Goal: Task Accomplishment & Management: Manage account settings

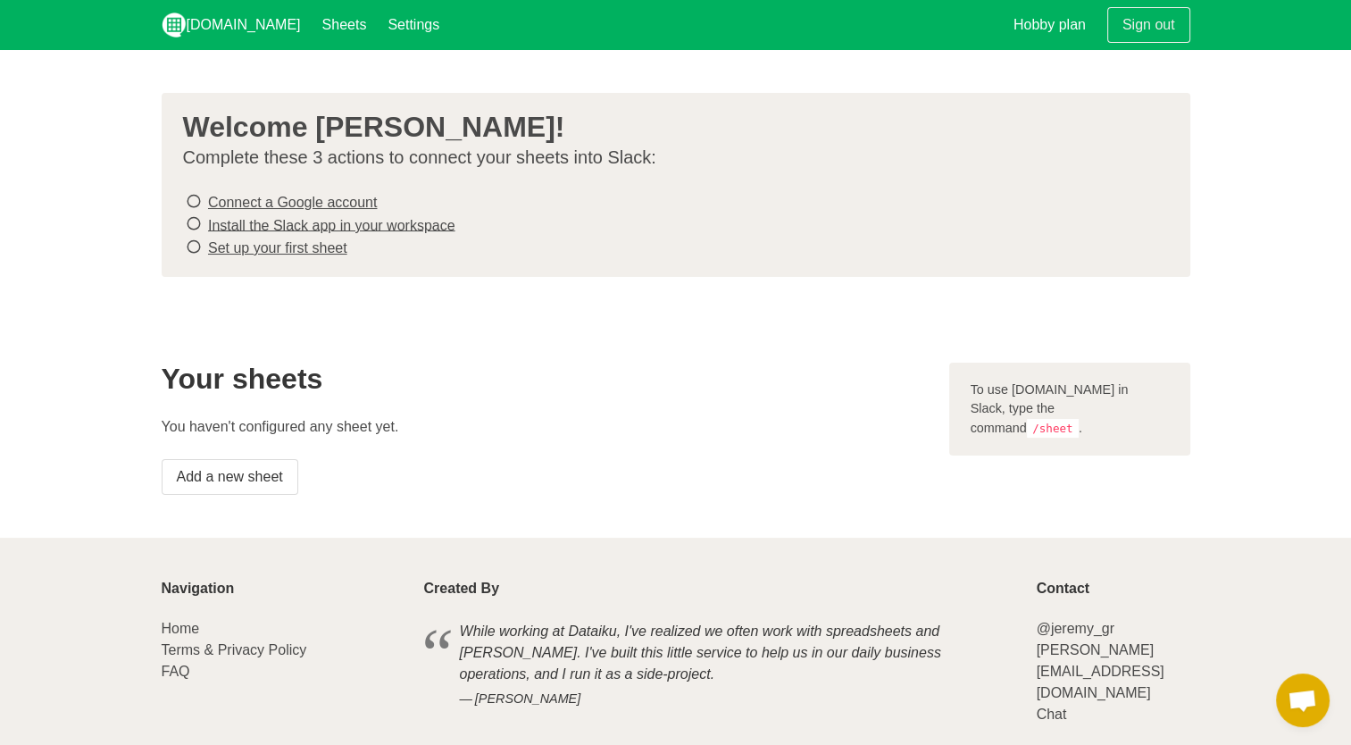
click at [287, 198] on link "Connect a Google account" at bounding box center [292, 202] width 169 height 15
click at [400, 220] on link "Install the Slack app in your workspace" at bounding box center [331, 224] width 247 height 15
click at [329, 251] on link "Set up your first sheet" at bounding box center [277, 247] width 139 height 15
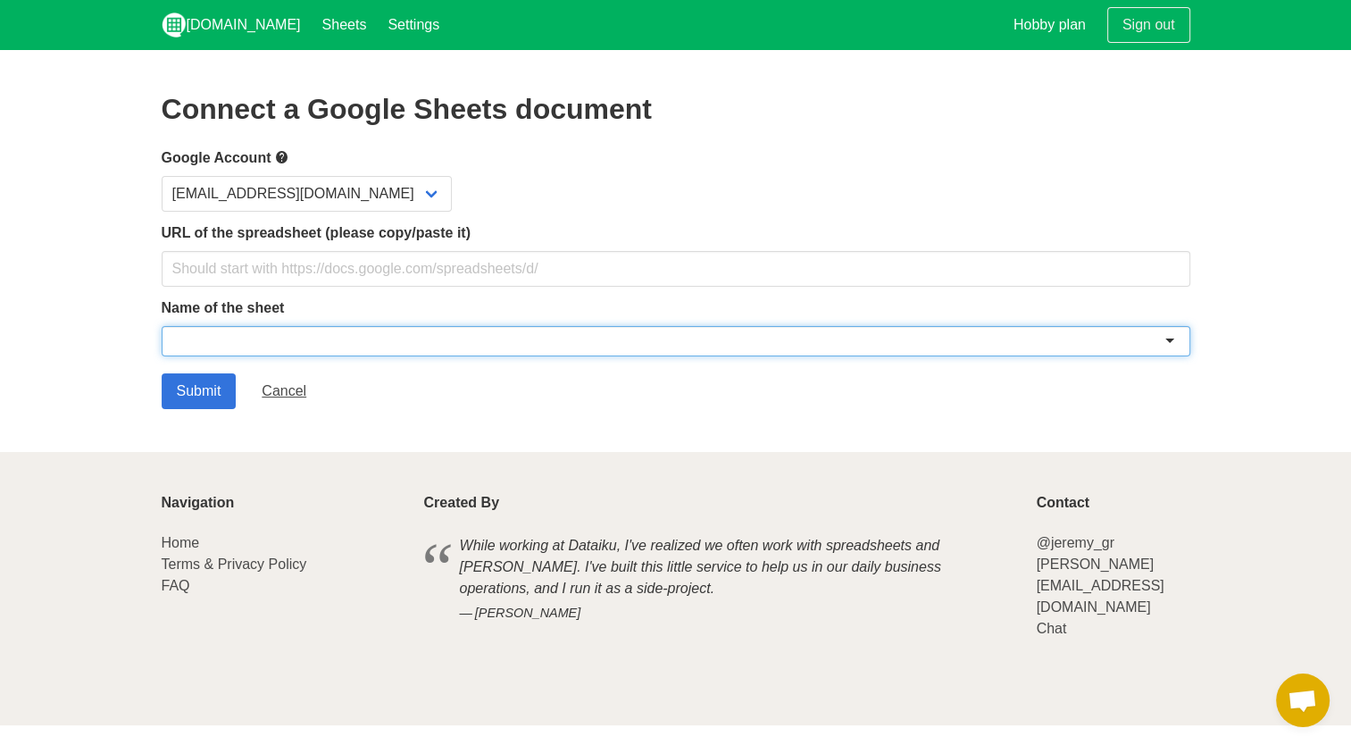
click at [274, 346] on div at bounding box center [676, 341] width 1028 height 30
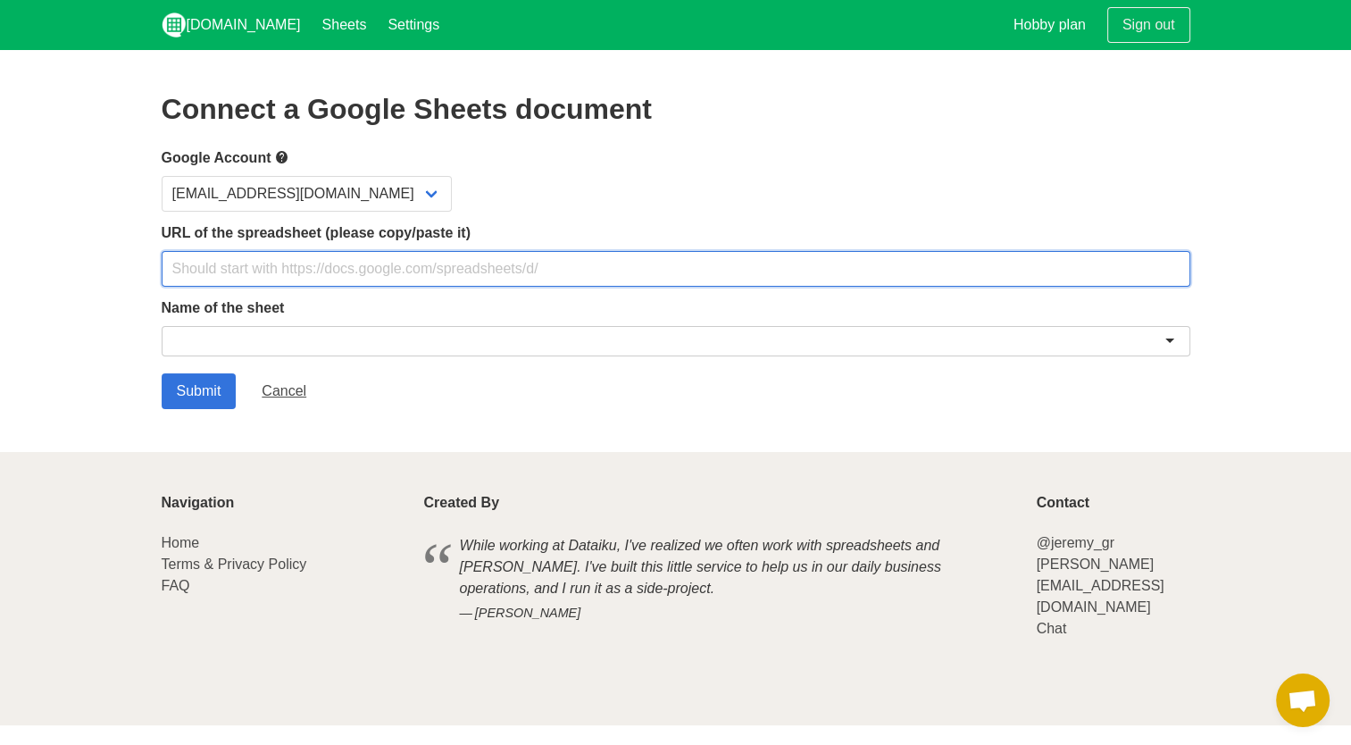
click at [246, 278] on input "text" at bounding box center [676, 269] width 1028 height 36
paste input "https://docs.google.com/spreadsheets/d/1Cx72kGTTNevTnBBYaK_z4YfRErQkd10D/edit?u…"
type input "https://docs.google.com/spreadsheets/d/1Cx72kGTTNevTnBBYaK_z4YfRErQkd10D/edit?u…"
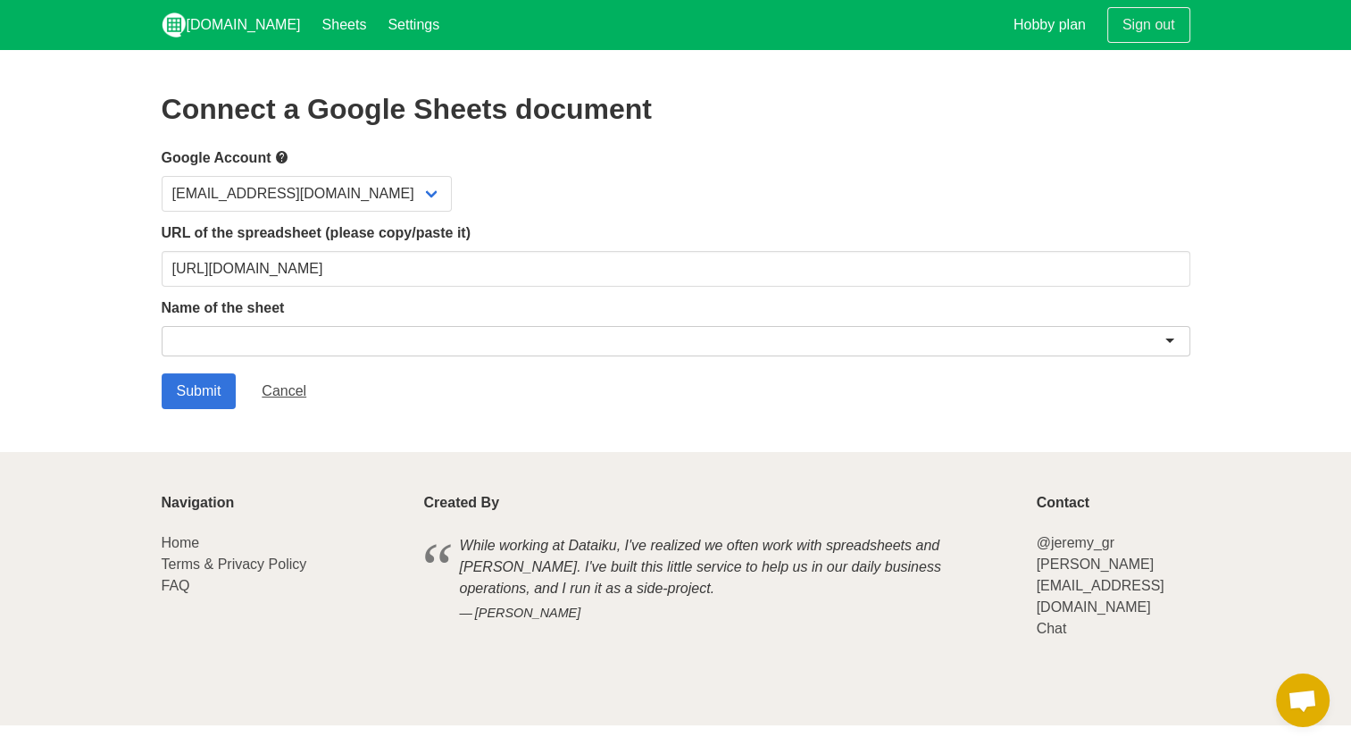
click at [304, 335] on div at bounding box center [676, 341] width 1028 height 30
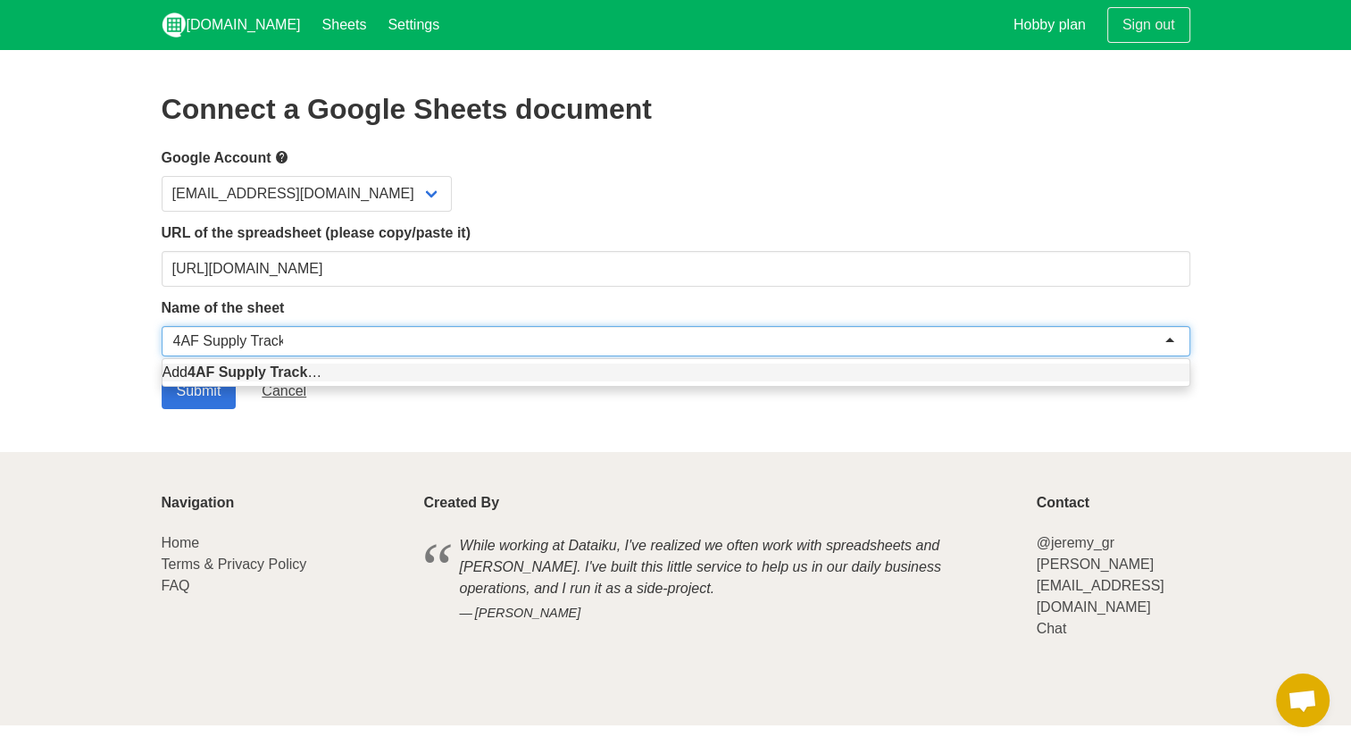
type input "4AF Supply Tracker"
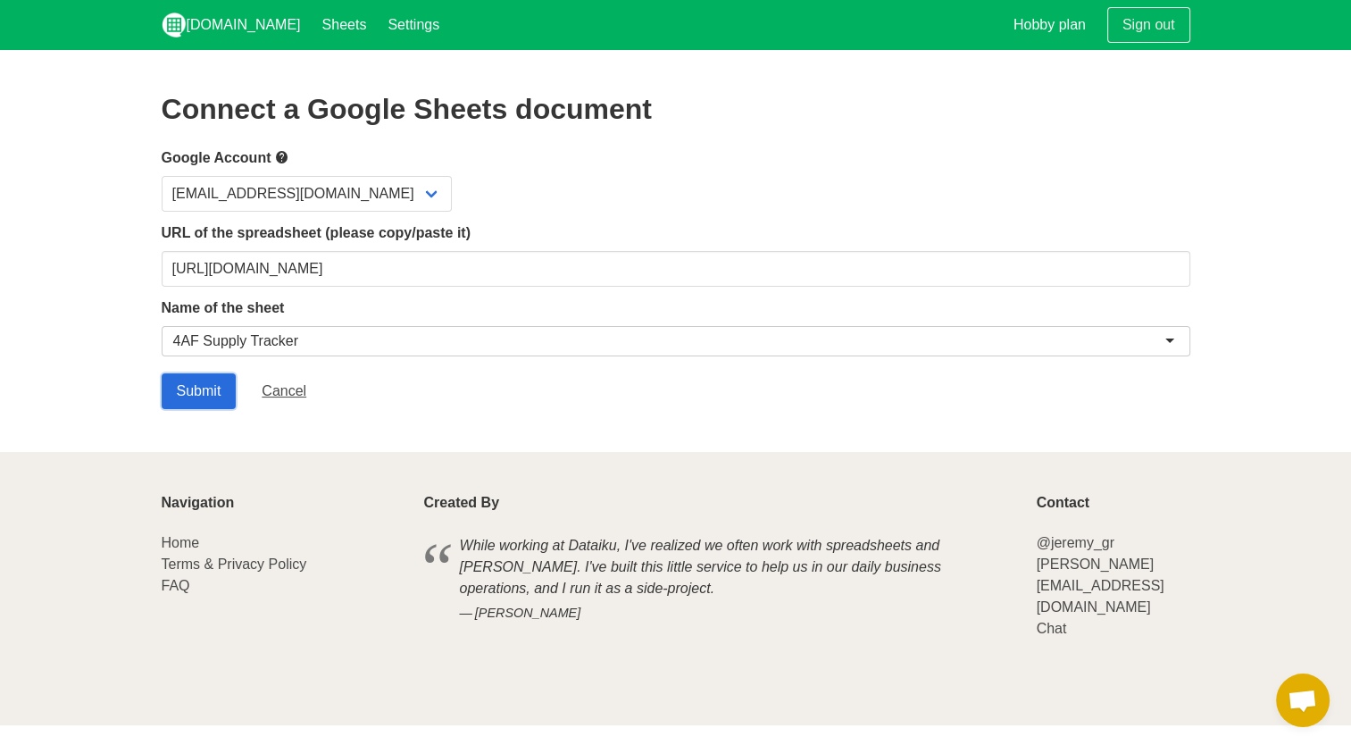
click at [225, 398] on input "Submit" at bounding box center [199, 391] width 75 height 36
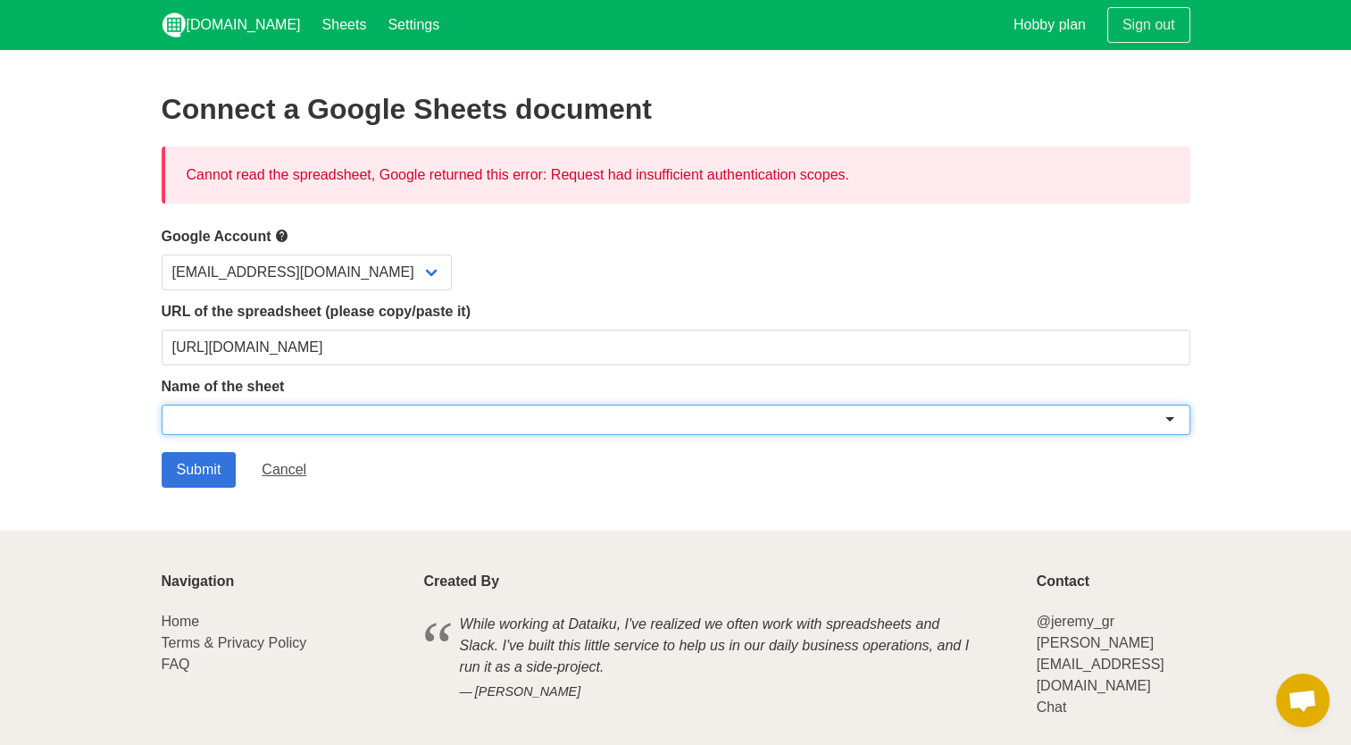
click at [246, 423] on div at bounding box center [676, 419] width 1028 height 30
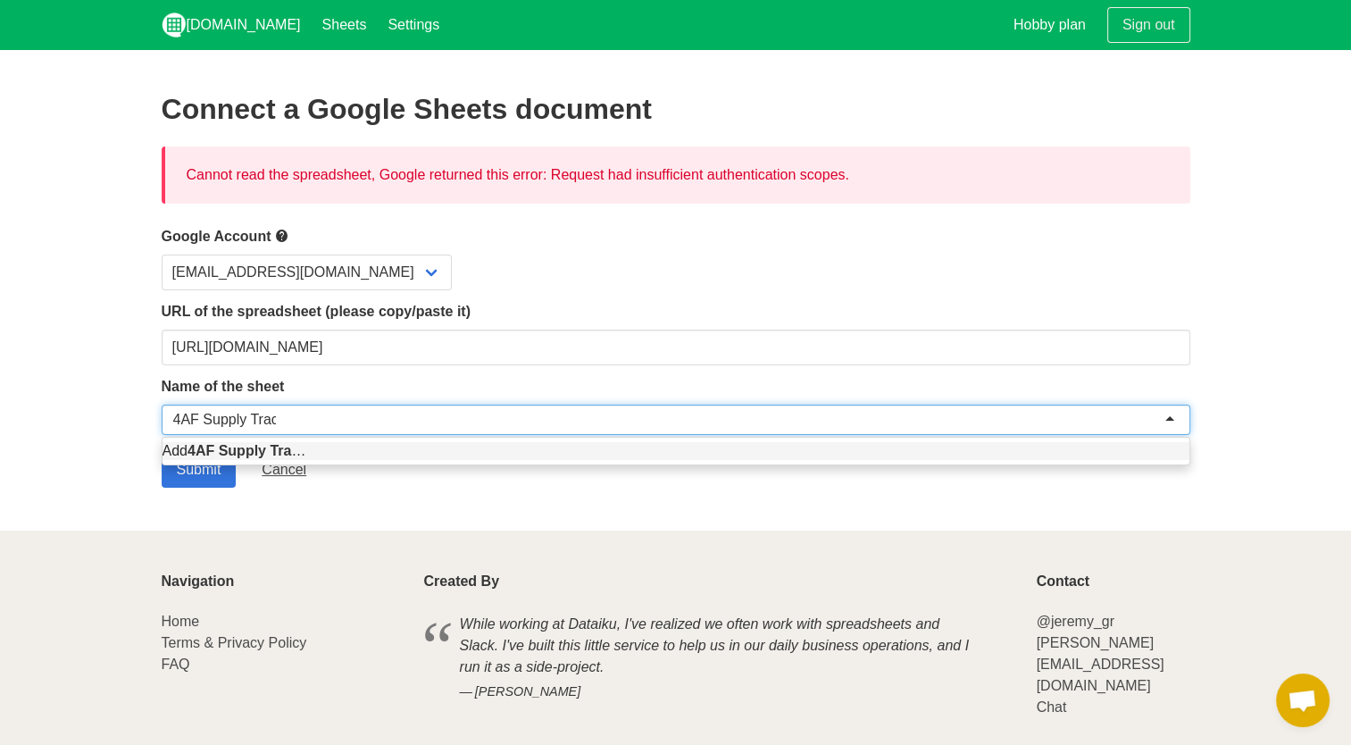
type input "4AF Supply Tracker"
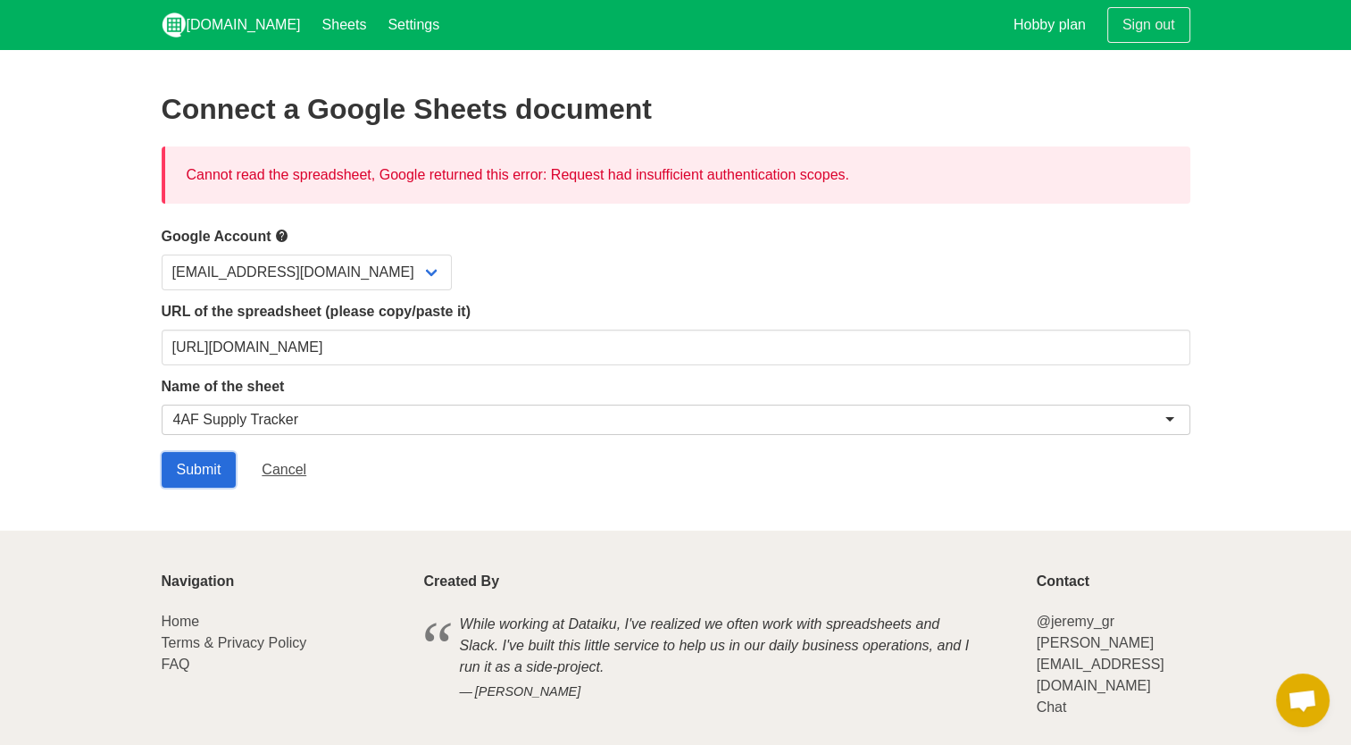
click at [207, 477] on input "Submit" at bounding box center [199, 470] width 75 height 36
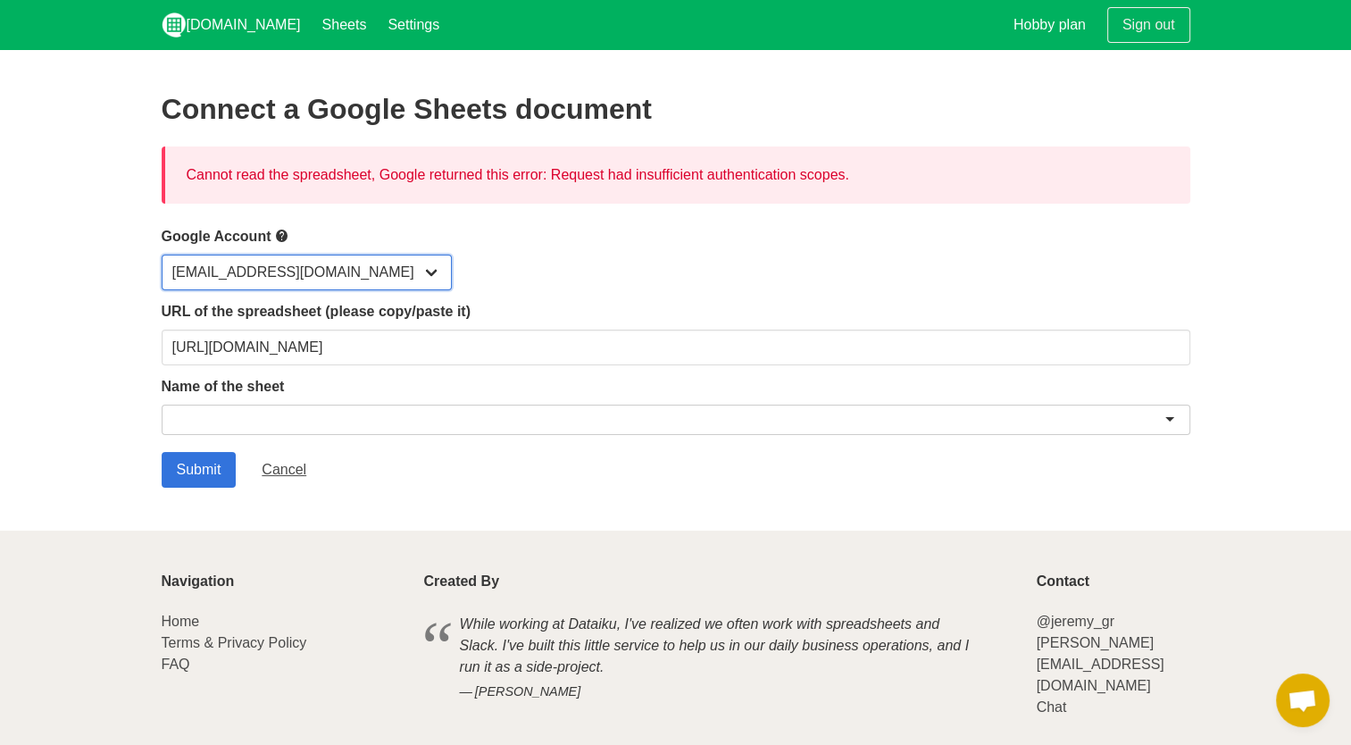
click at [364, 275] on select "[EMAIL_ADDRESS][DOMAIN_NAME]" at bounding box center [307, 272] width 290 height 36
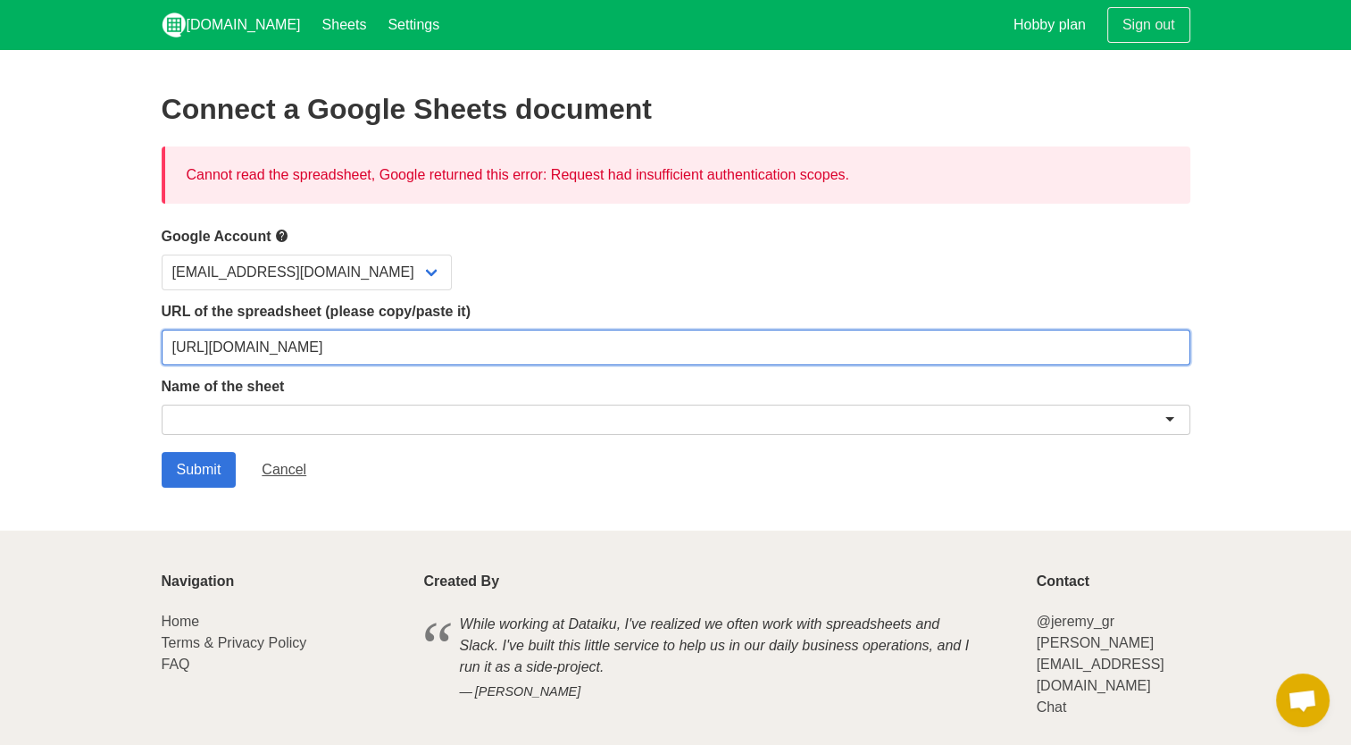
click at [371, 352] on input "https://docs.google.com/spreadsheets/d/1Cx72kGTTNevTnBBYaK_z4YfRErQkd10D/edit?u…" at bounding box center [676, 347] width 1028 height 36
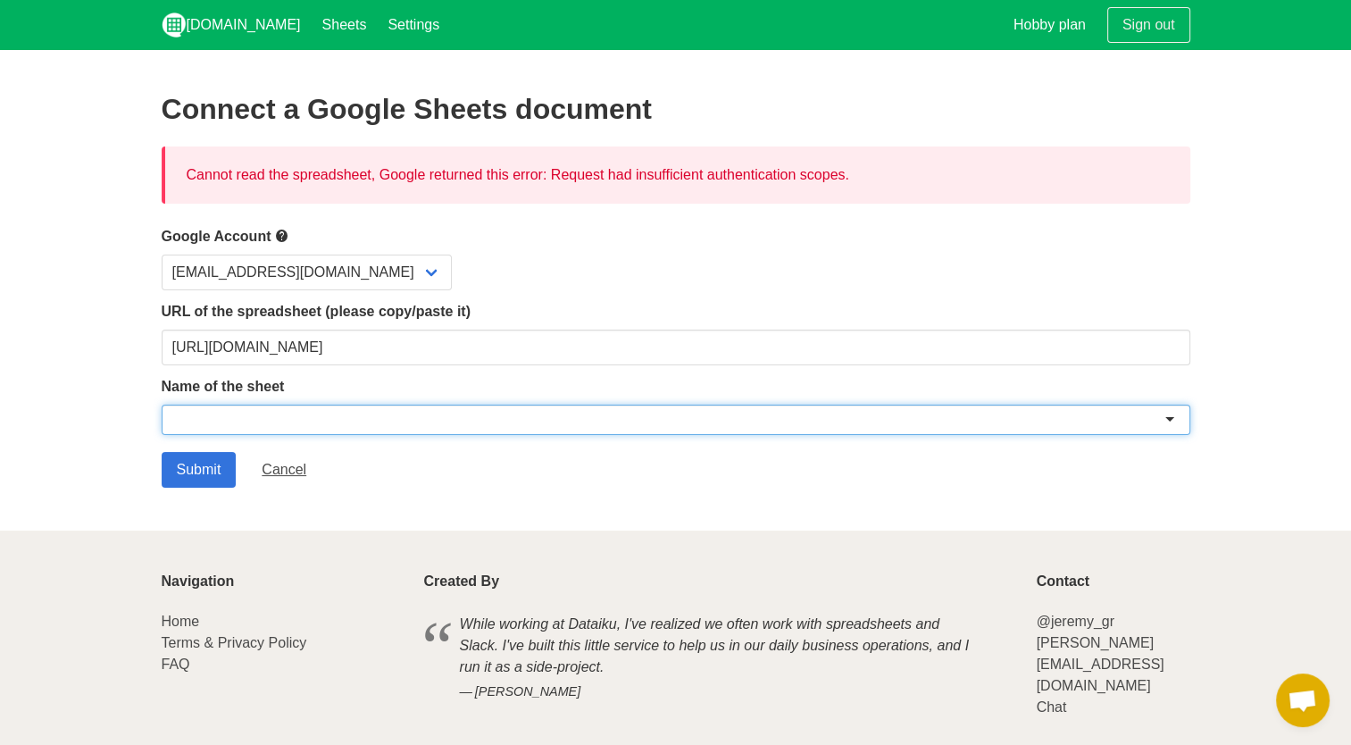
click at [404, 417] on div at bounding box center [676, 419] width 1028 height 30
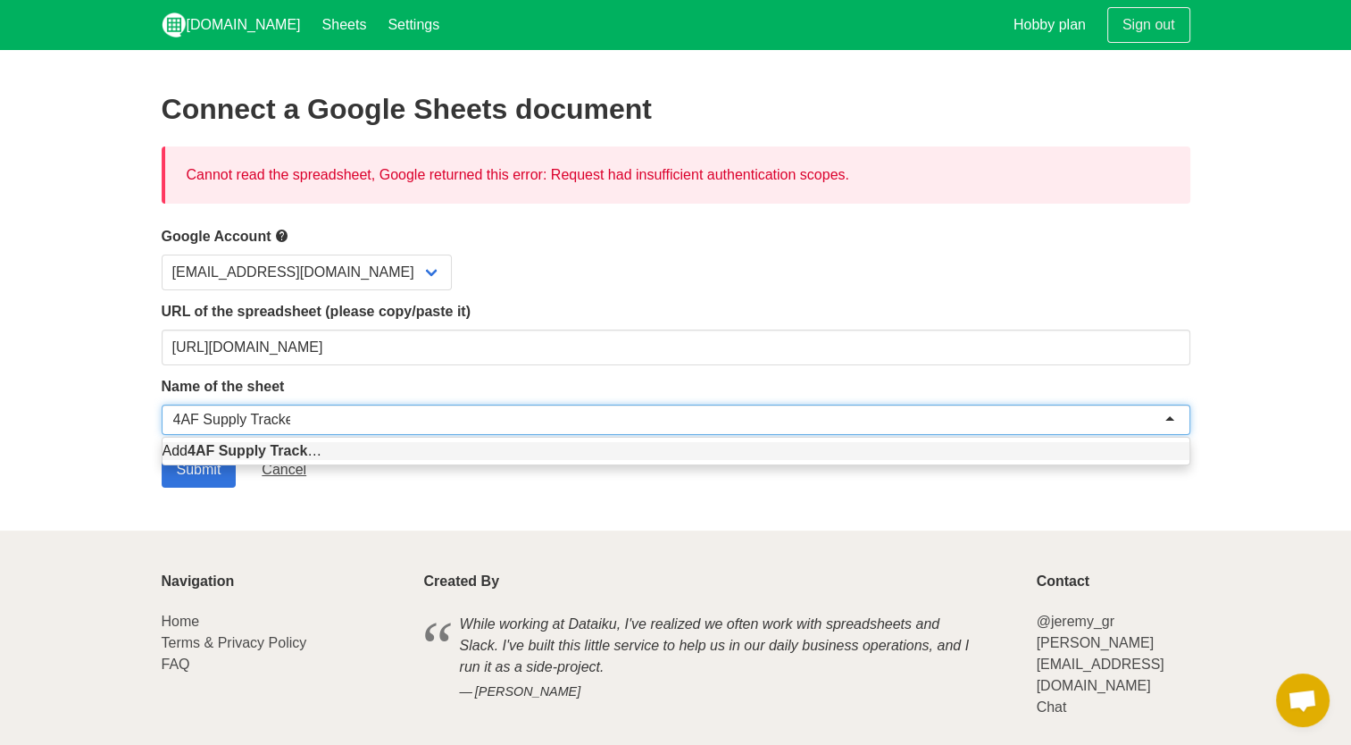
type input "4AF Supply Tracker"
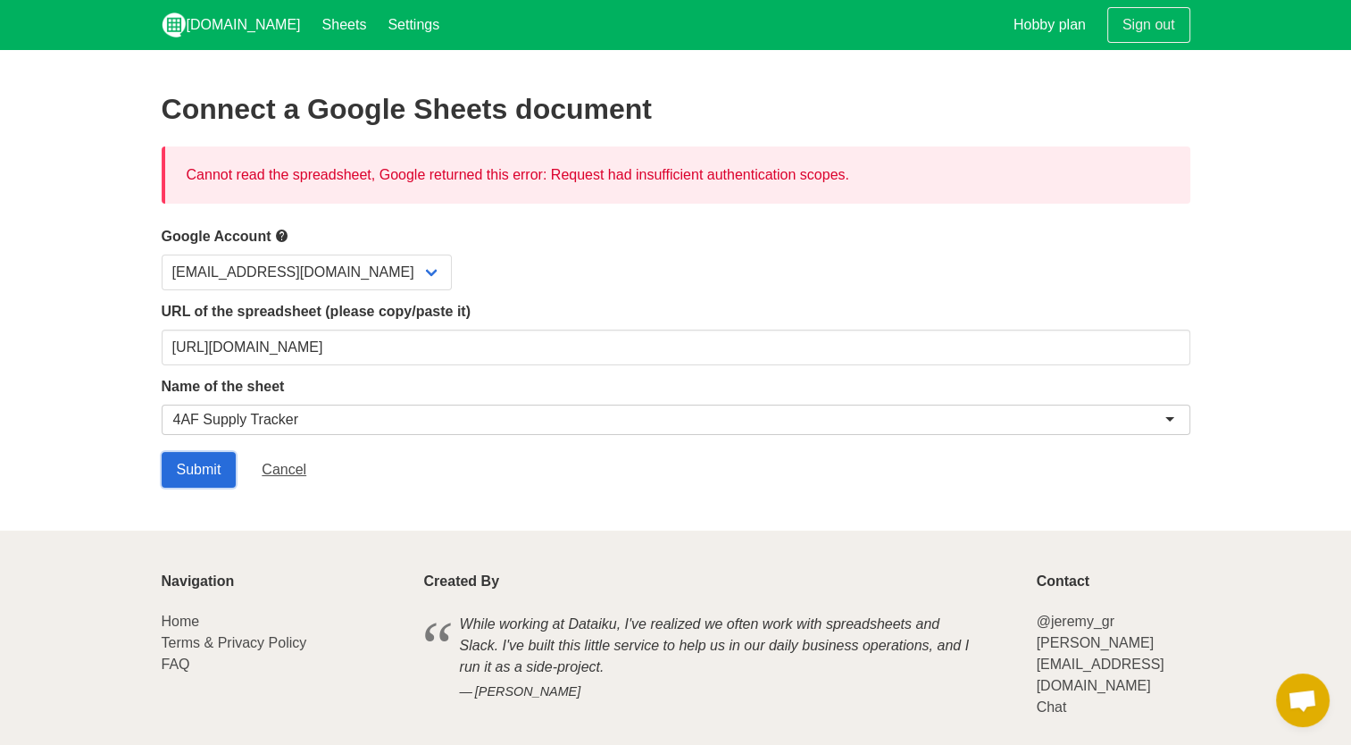
click at [220, 471] on input "Submit" at bounding box center [199, 470] width 75 height 36
click at [312, 27] on link "Sheets" at bounding box center [345, 25] width 66 height 50
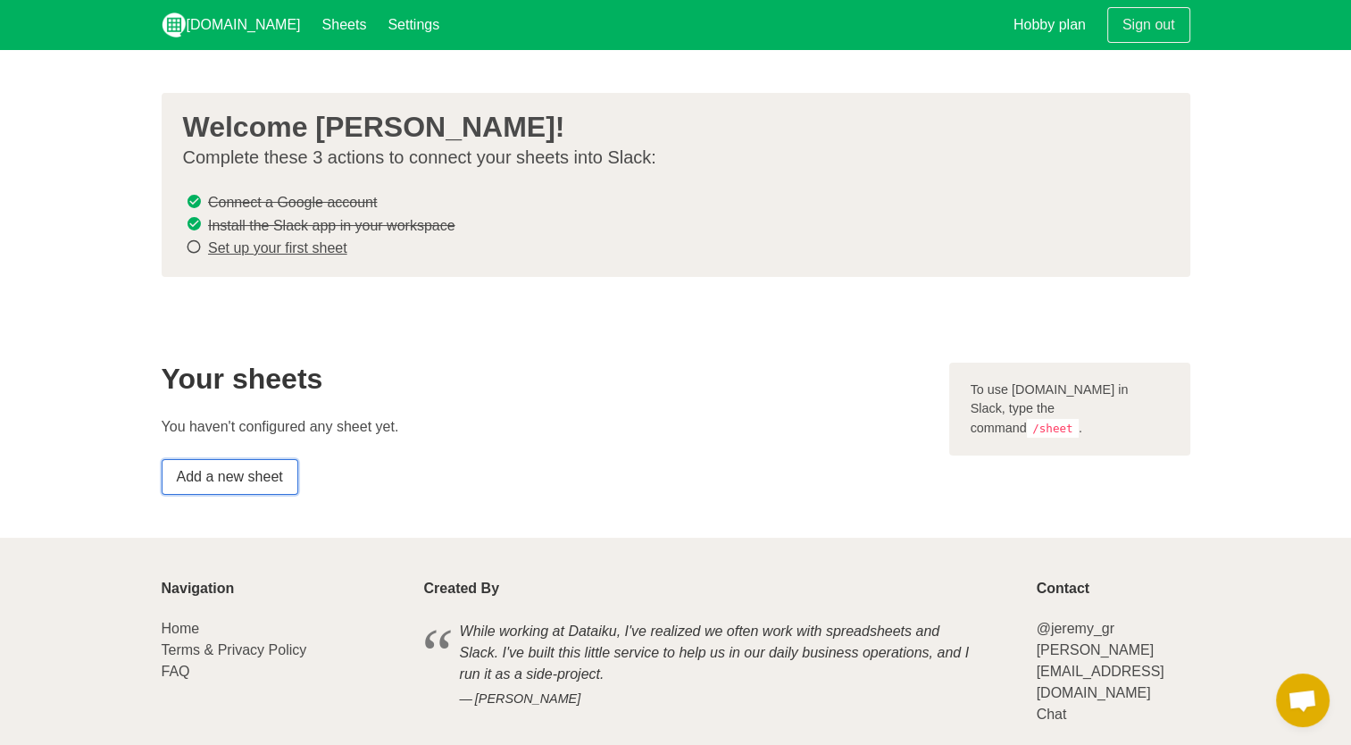
click at [252, 465] on link "Add a new sheet" at bounding box center [230, 477] width 137 height 36
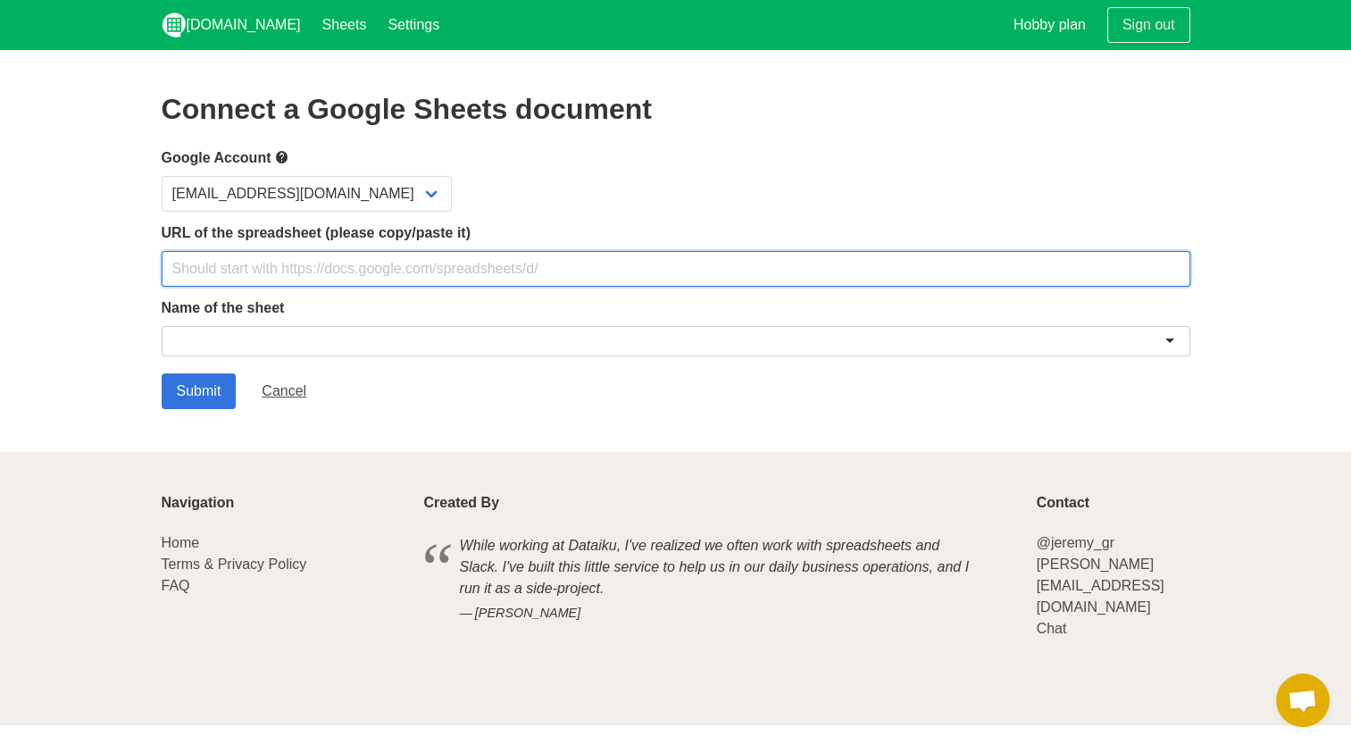
click at [227, 266] on input "text" at bounding box center [676, 269] width 1028 height 36
paste input "[URL][DOMAIN_NAME]"
type input "[URL][DOMAIN_NAME]"
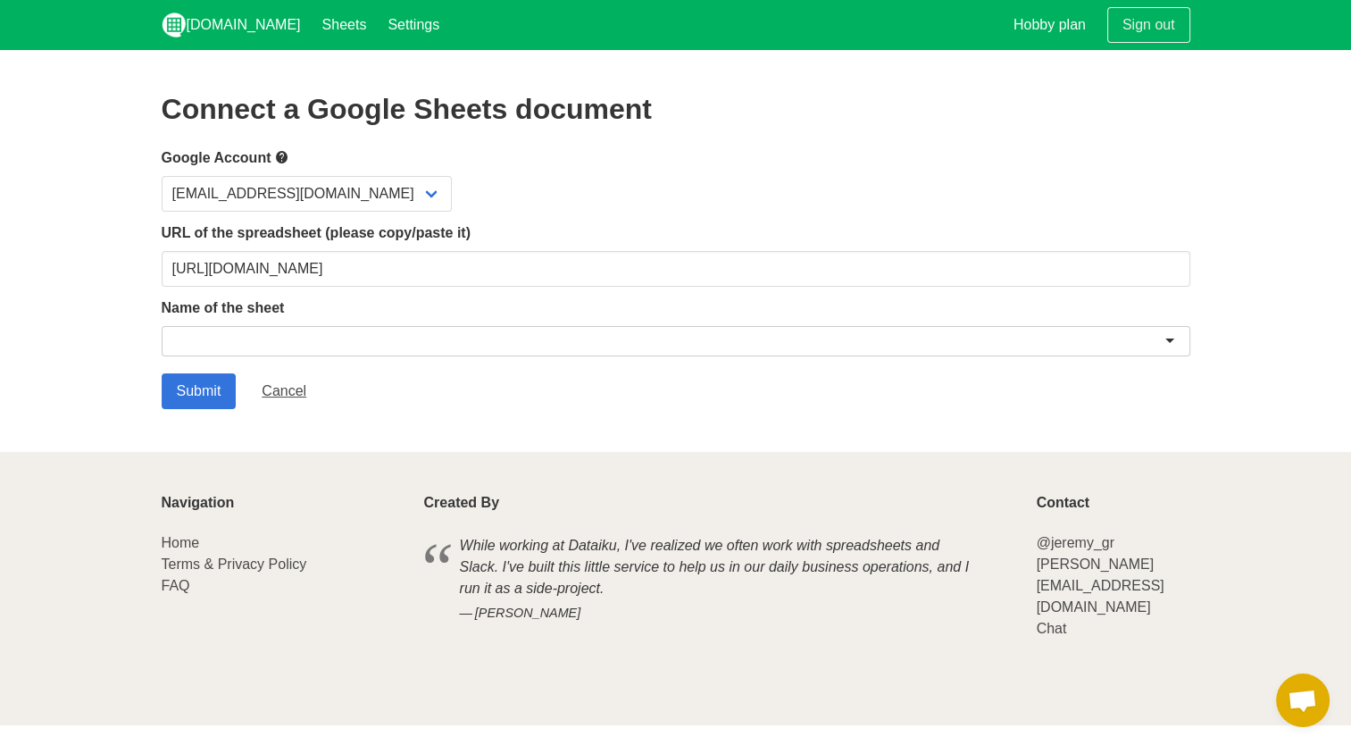
click at [378, 343] on div at bounding box center [676, 341] width 1028 height 30
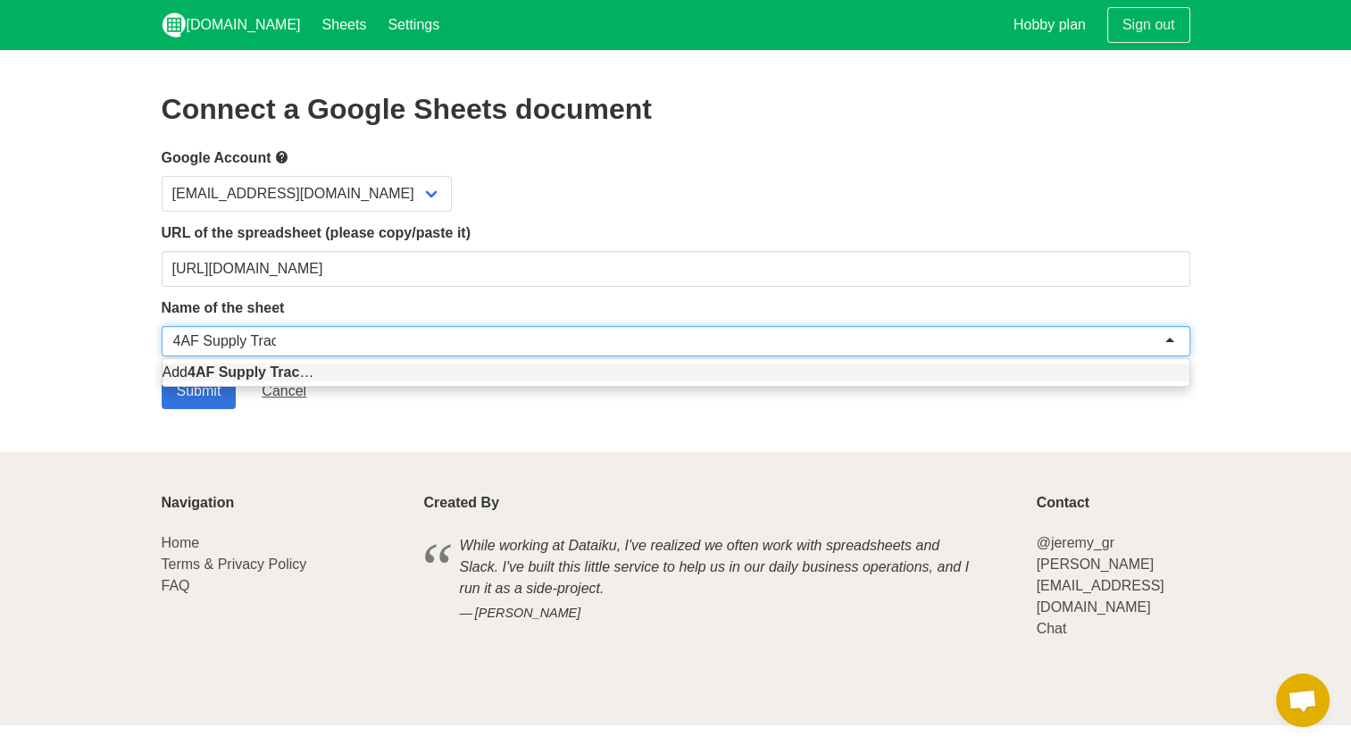
type input "4AF Supply Tracker"
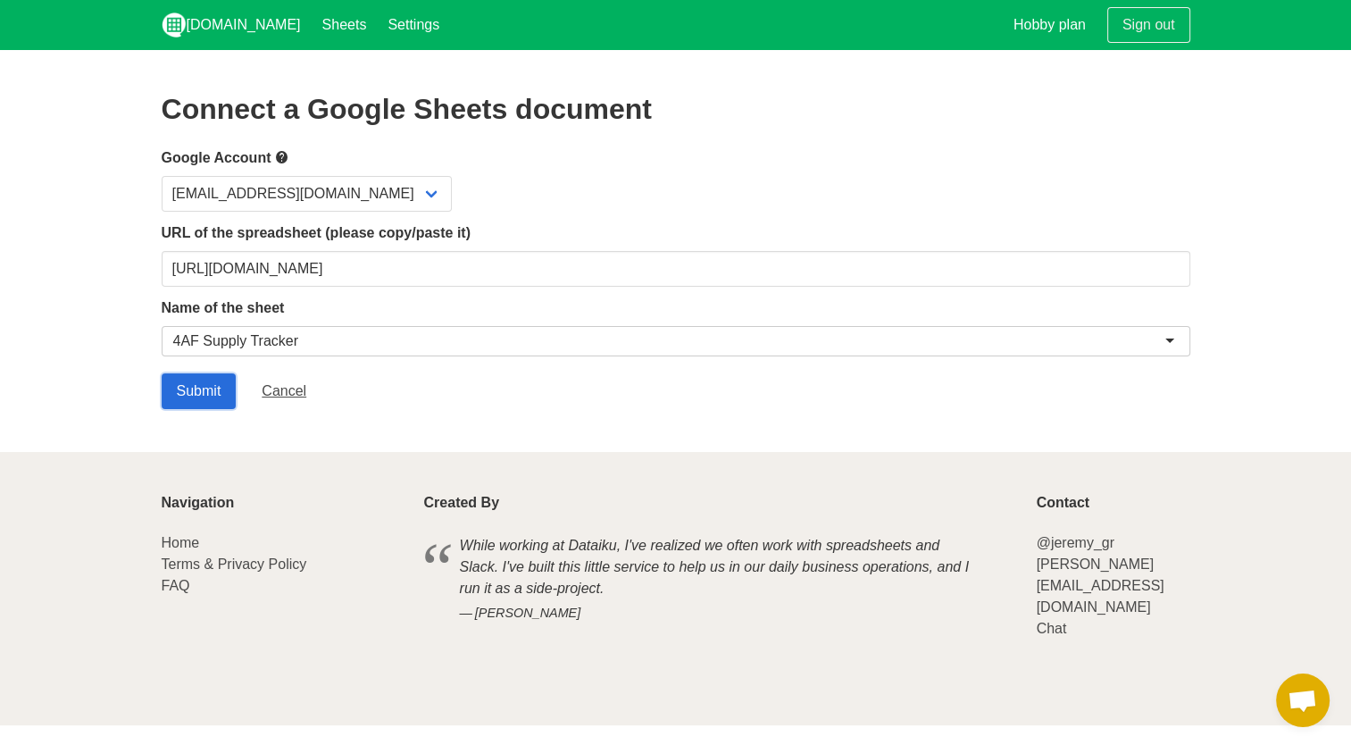
click at [223, 387] on input "Submit" at bounding box center [199, 391] width 75 height 36
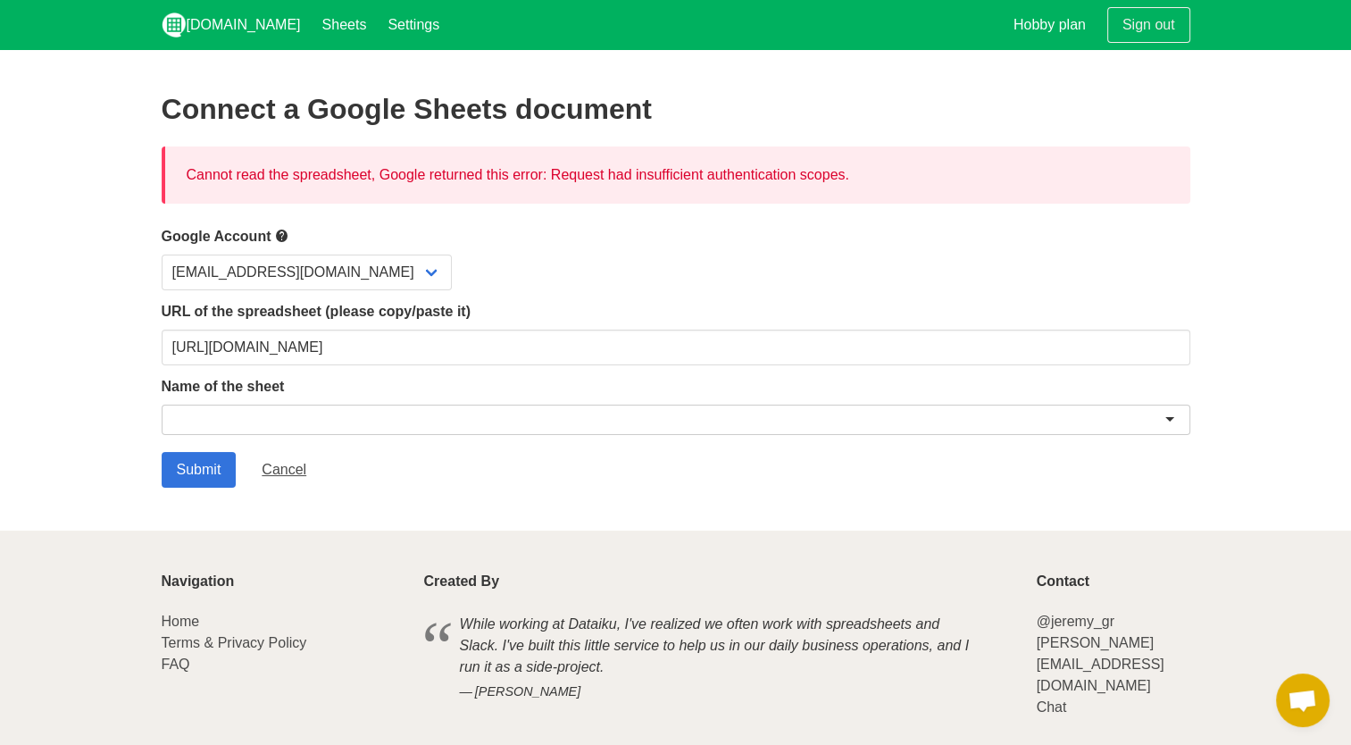
click at [365, 168] on div "Cannot read the spreadsheet, Google returned this error: Request had insufficie…" at bounding box center [676, 174] width 1028 height 57
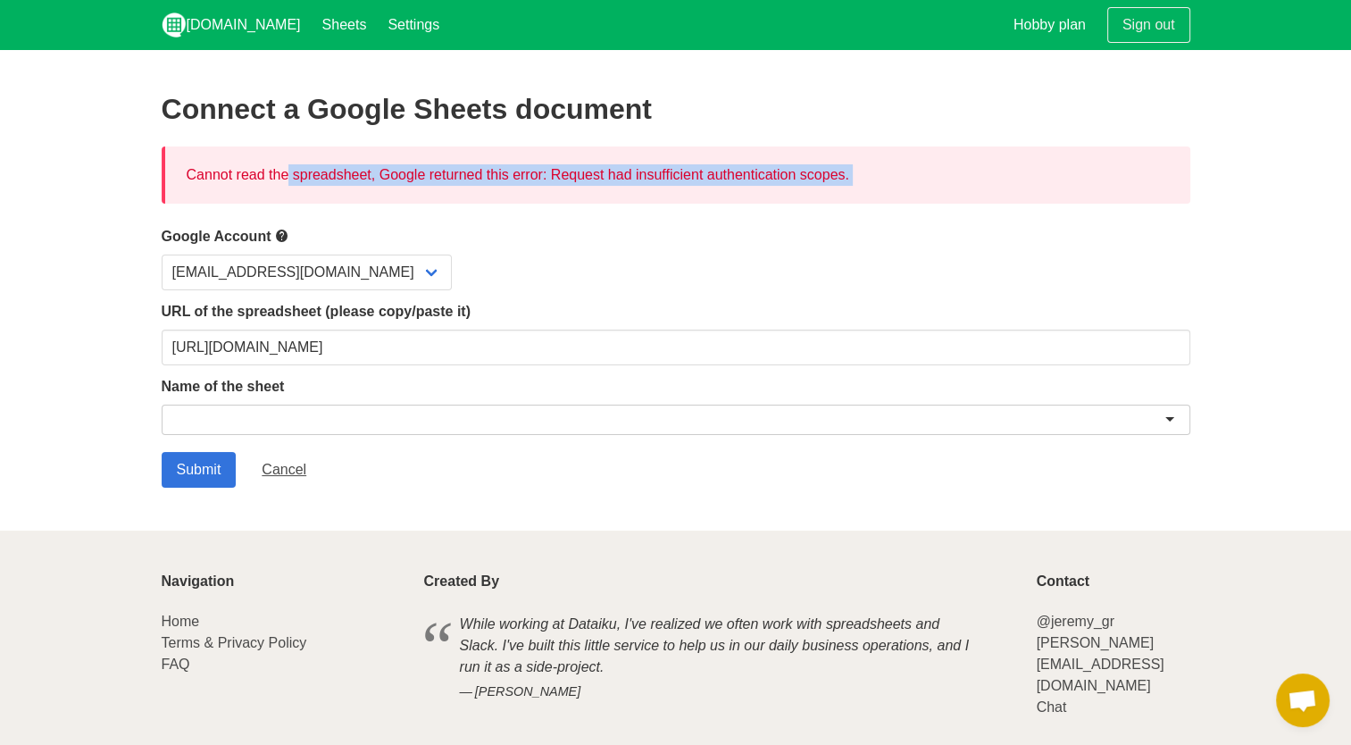
click at [365, 168] on div "Cannot read the spreadsheet, Google returned this error: Request had insufficie…" at bounding box center [676, 174] width 1028 height 57
drag, startPoint x: 365, startPoint y: 168, endPoint x: 703, endPoint y: 179, distance: 337.6
click at [703, 179] on div "Cannot read the spreadsheet, Google returned this error: Request had insufficie…" at bounding box center [676, 174] width 1028 height 57
click at [377, 23] on link "Settings" at bounding box center [413, 25] width 73 height 50
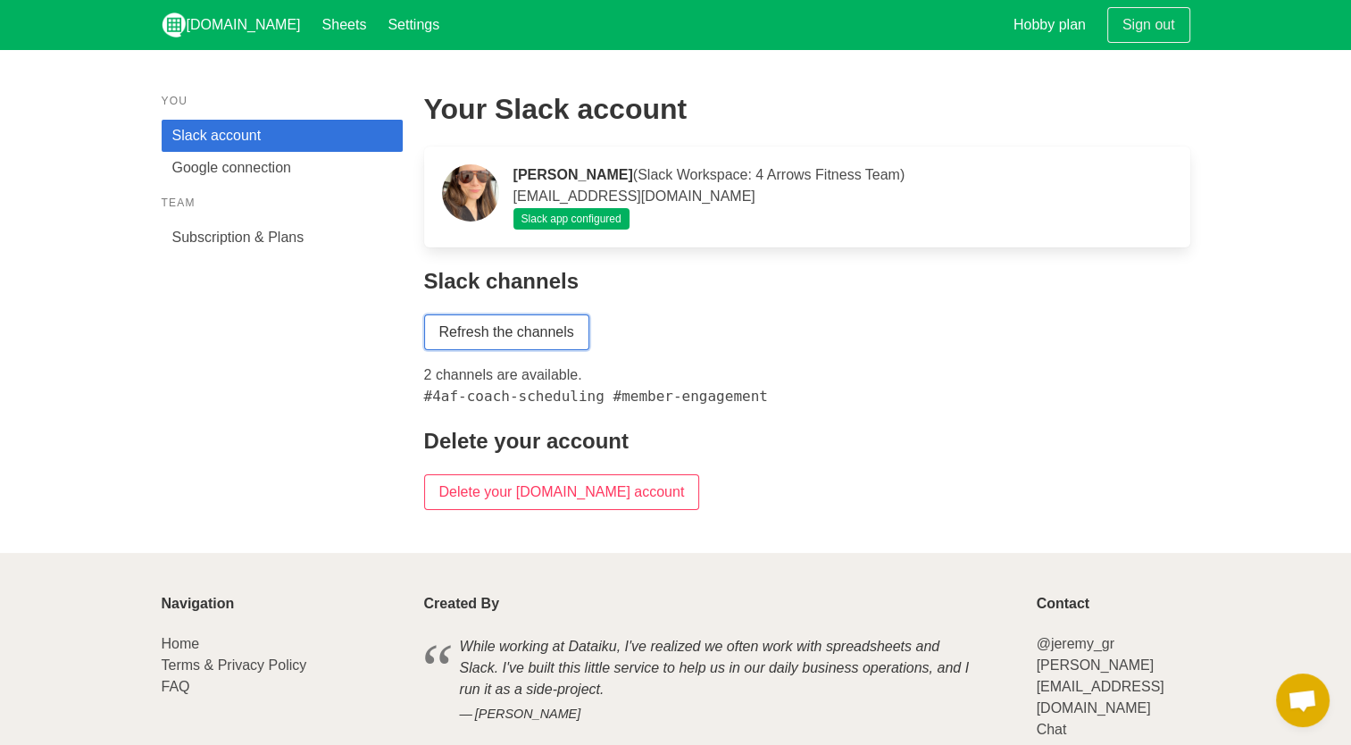
click at [543, 350] on link "Refresh the channels" at bounding box center [506, 332] width 165 height 36
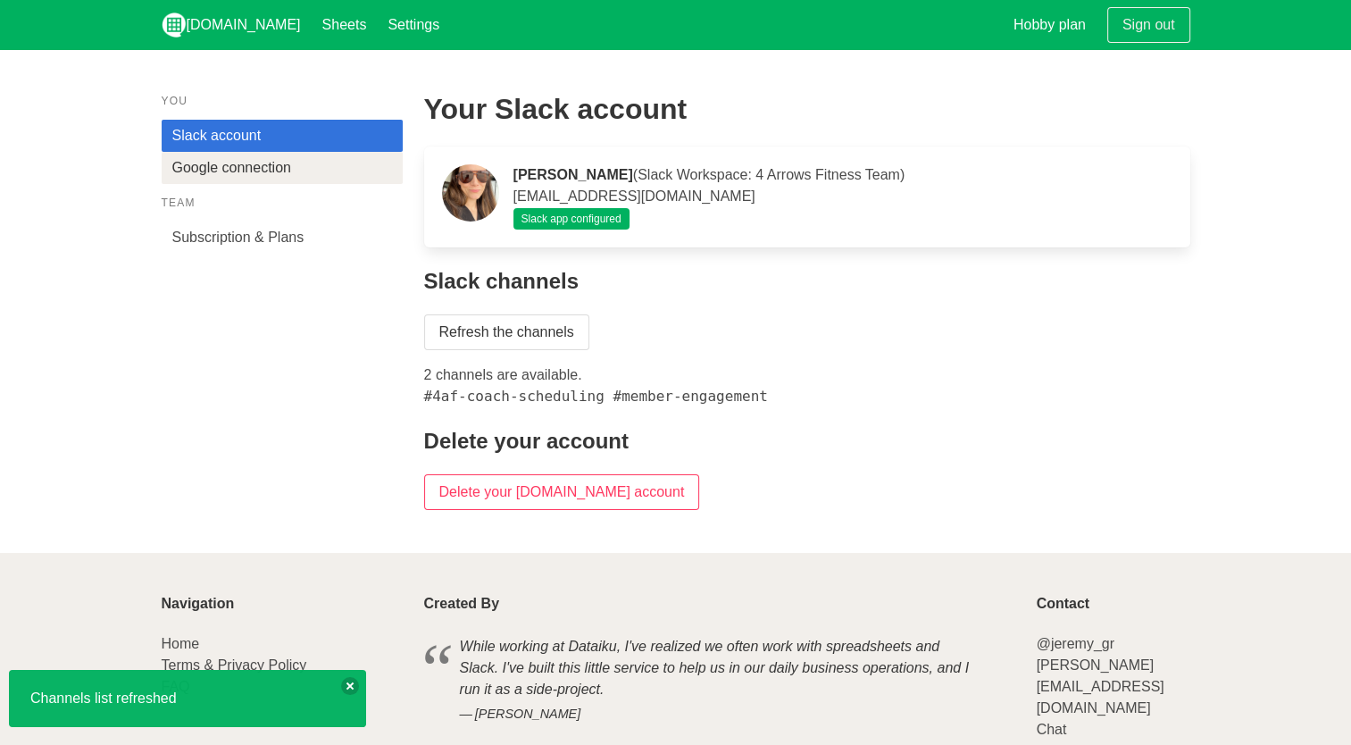
click at [271, 179] on link "Google connection" at bounding box center [282, 168] width 241 height 32
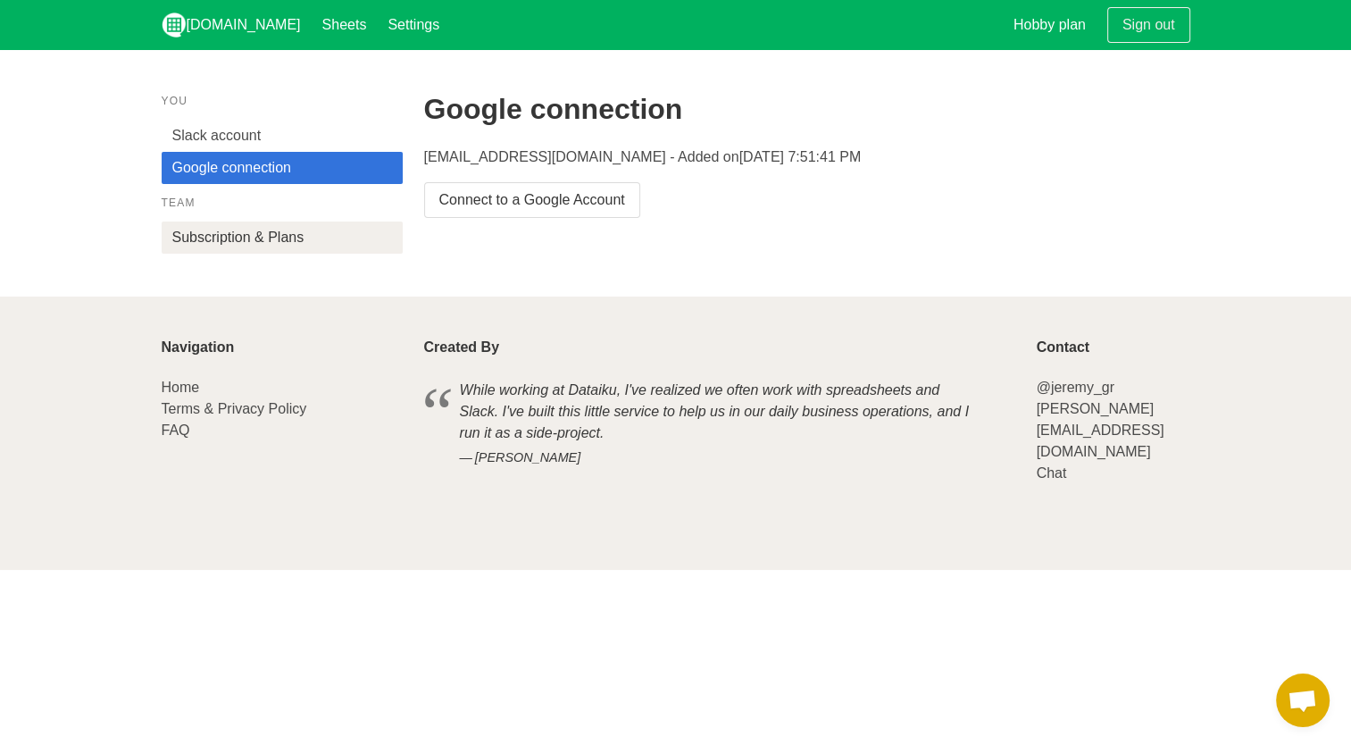
click at [291, 241] on link "Subscription & Plans" at bounding box center [282, 237] width 241 height 32
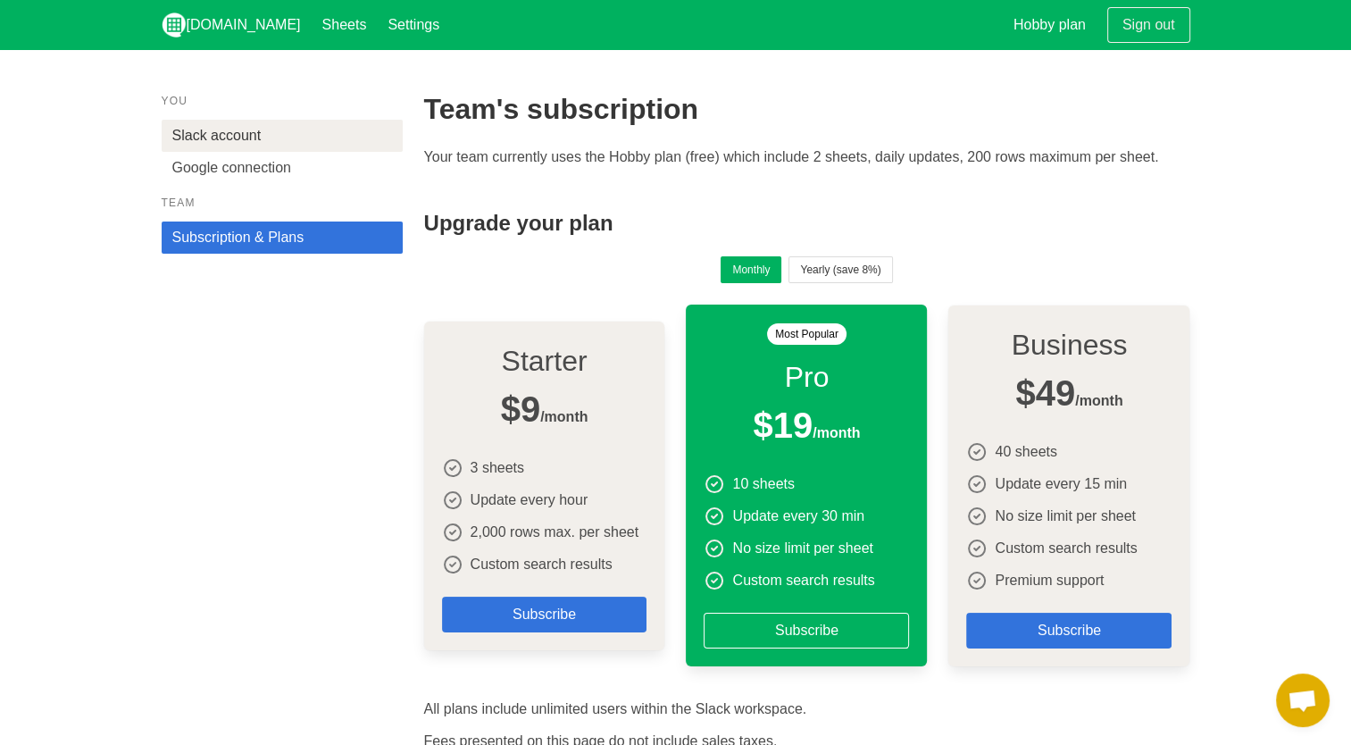
click at [252, 131] on link "Slack account" at bounding box center [282, 136] width 241 height 32
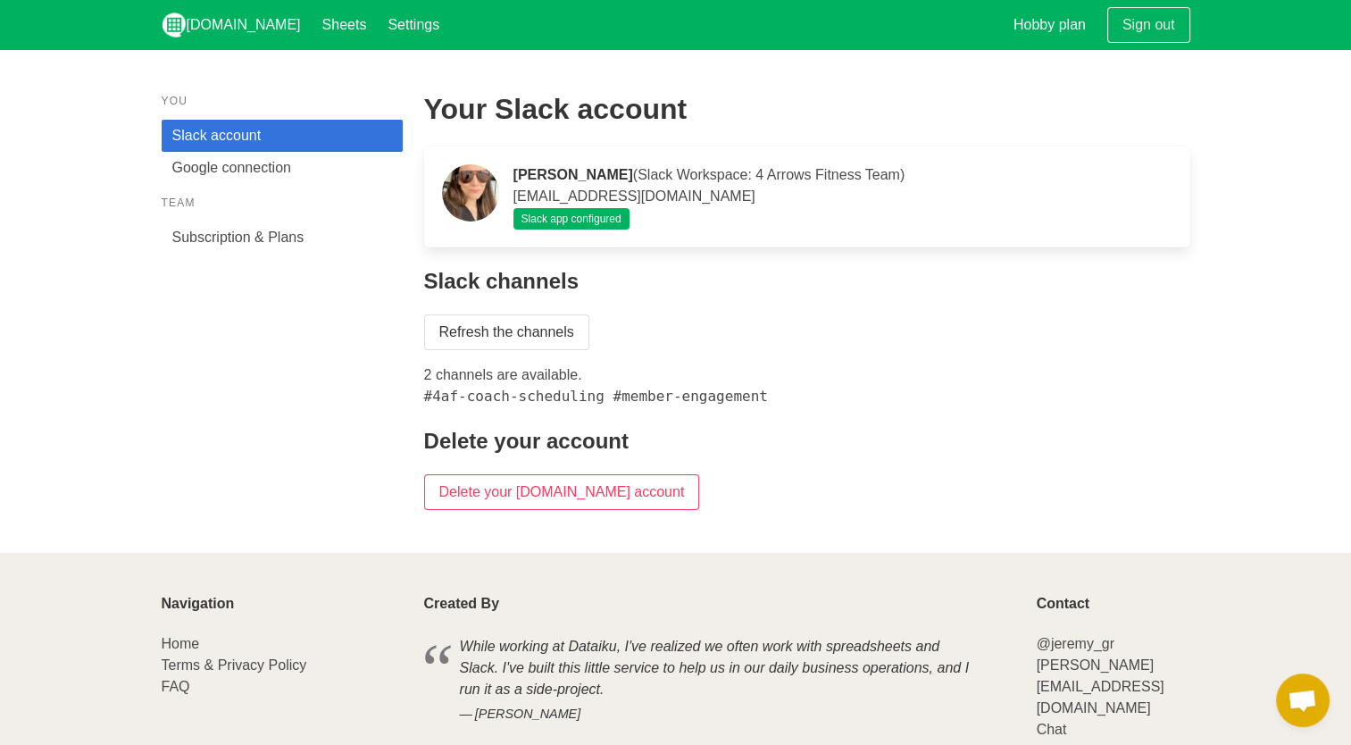
click at [567, 223] on span "Slack app configured" at bounding box center [571, 218] width 116 height 21
click at [543, 312] on div "Your Slack account [PERSON_NAME] ([PERSON_NAME] Workspace: 4 Arrows Fitness Tea…" at bounding box center [806, 301] width 787 height 438
click at [554, 354] on div "Refresh the channels 2 channels are available. #4af-coach-scheduling #member-en…" at bounding box center [807, 360] width 766 height 93
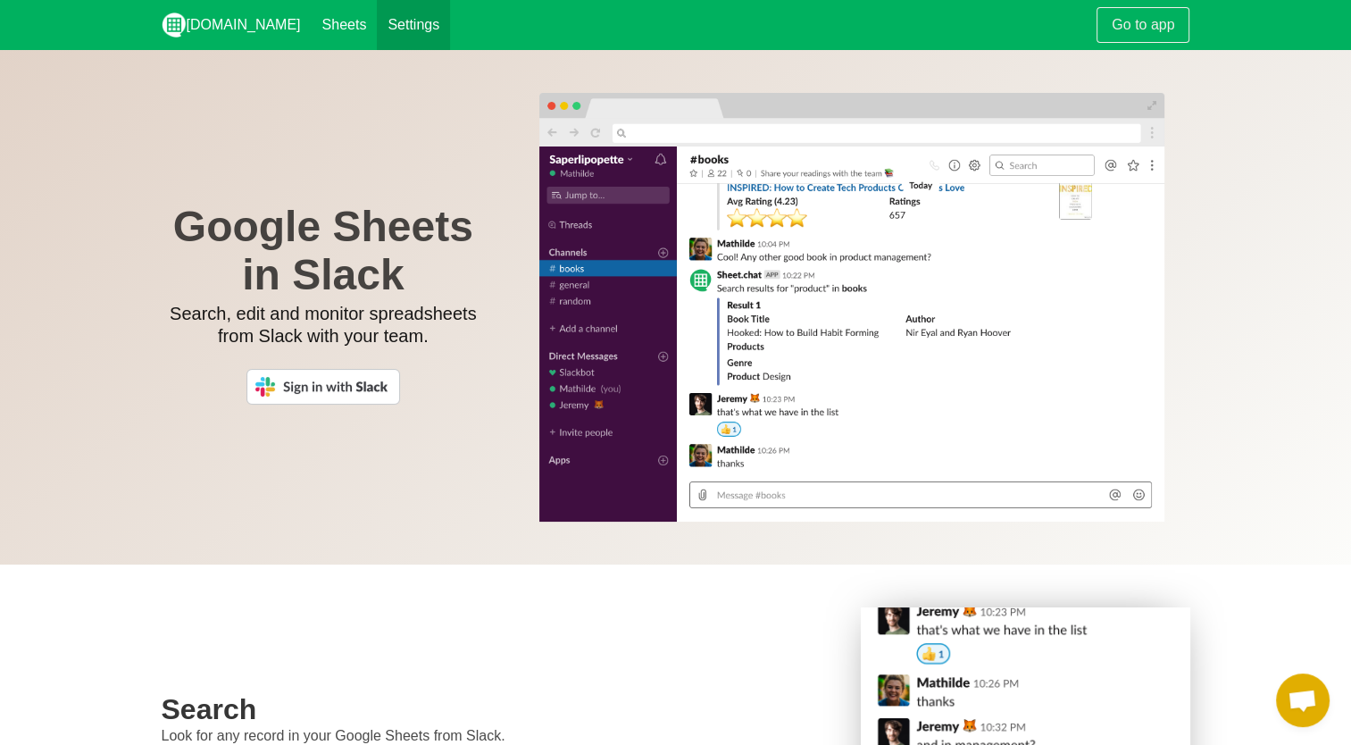
click at [382, 23] on link "Settings" at bounding box center [413, 25] width 73 height 50
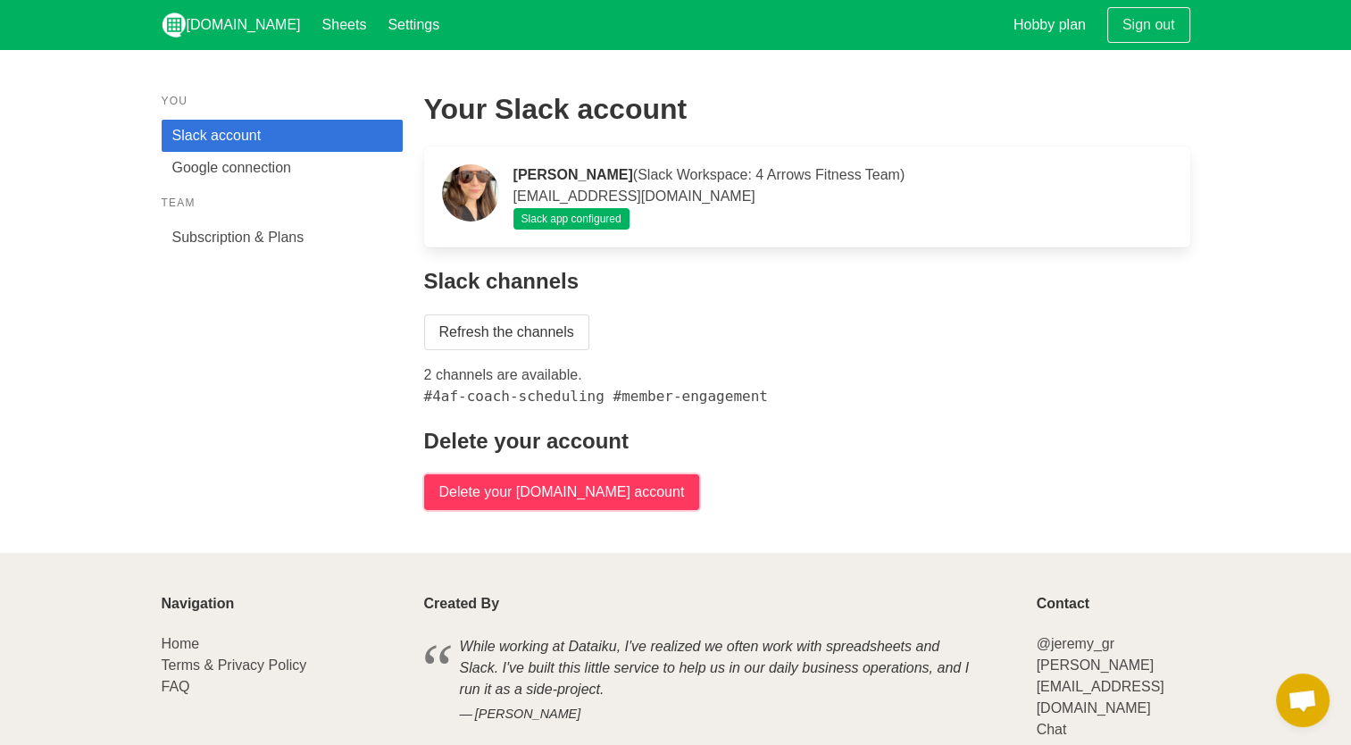
click at [570, 493] on input "Delete your [DOMAIN_NAME] account" at bounding box center [562, 492] width 276 height 36
